Goal: Task Accomplishment & Management: Use online tool/utility

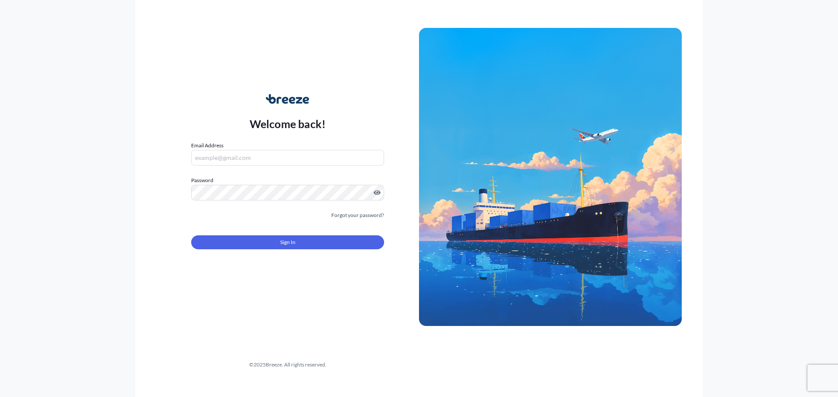
type input "[PERSON_NAME][EMAIL_ADDRESS][PERSON_NAME][DOMAIN_NAME]"
click at [279, 235] on div "Sign In" at bounding box center [287, 239] width 193 height 19
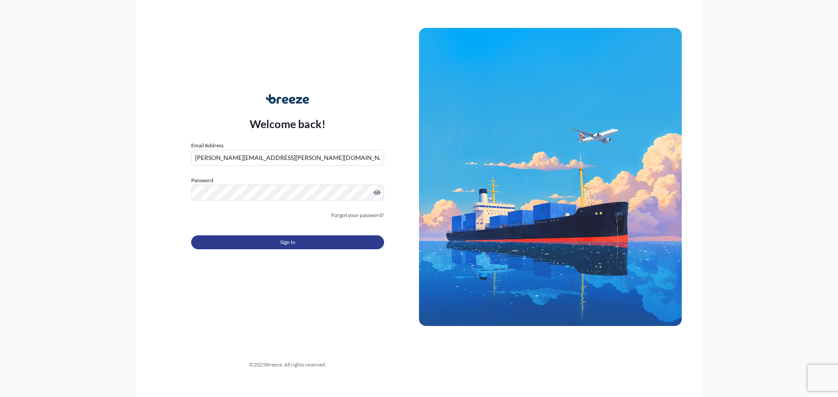
click at [283, 241] on span "Sign In" at bounding box center [287, 242] width 15 height 9
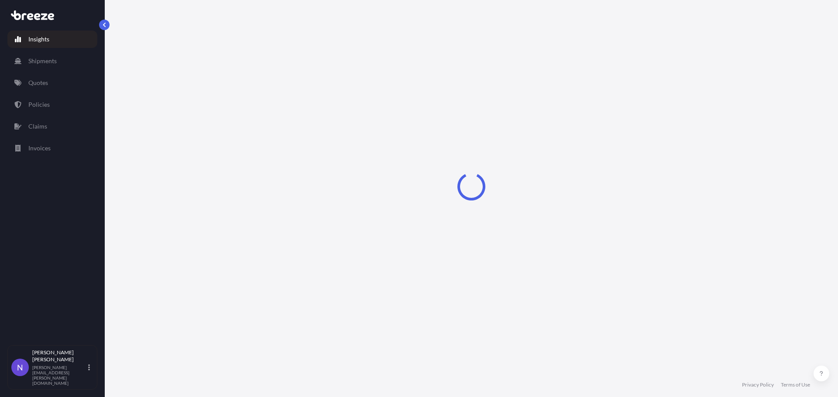
select select "2025"
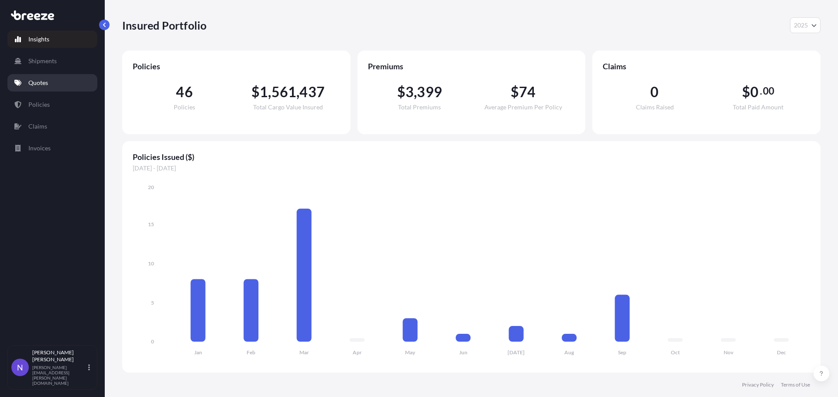
click at [57, 89] on link "Quotes" at bounding box center [52, 82] width 90 height 17
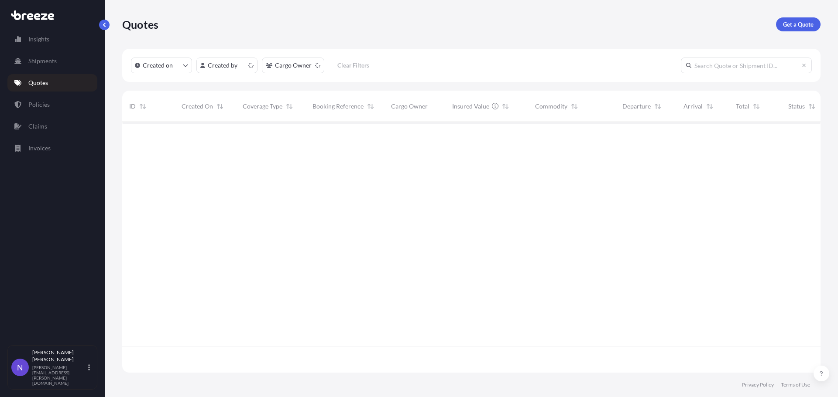
scroll to position [249, 691]
